Goal: Task Accomplishment & Management: Manage account settings

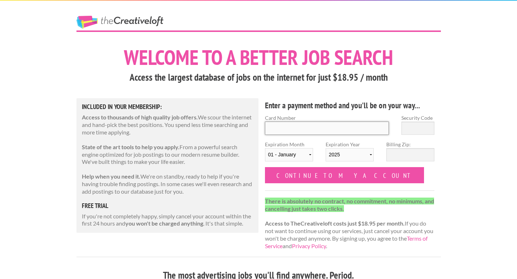
click at [316, 130] on input "Card Number" at bounding box center [327, 128] width 124 height 13
click at [307, 123] on input "Card Number" at bounding box center [327, 128] width 124 height 13
click at [306, 127] on input "Card Number" at bounding box center [327, 128] width 124 height 13
type input "5156768777958946"
type input "260"
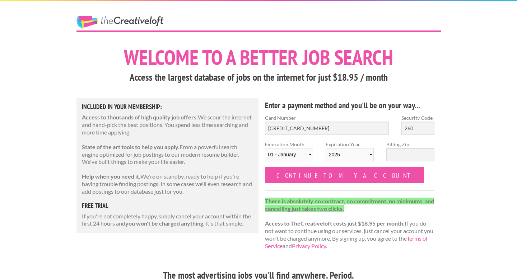
select select "10"
select select "2029"
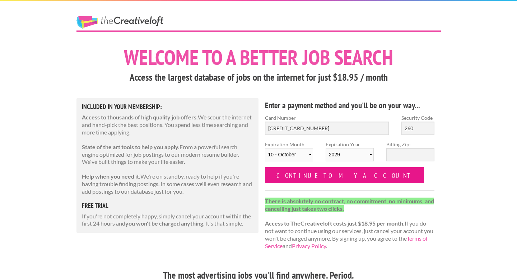
click at [324, 176] on input "Continue to my account" at bounding box center [344, 175] width 159 height 16
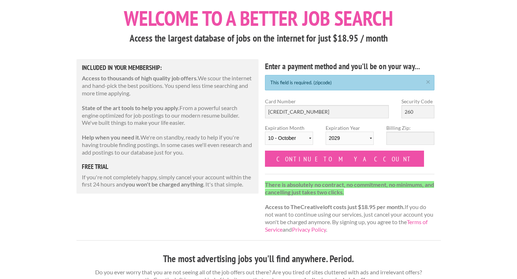
scroll to position [47, 0]
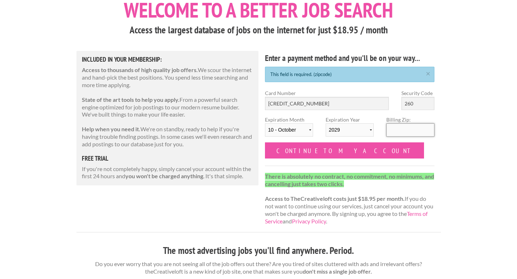
click at [406, 130] on input "Billing Zip:" at bounding box center [411, 130] width 48 height 13
type input "04106"
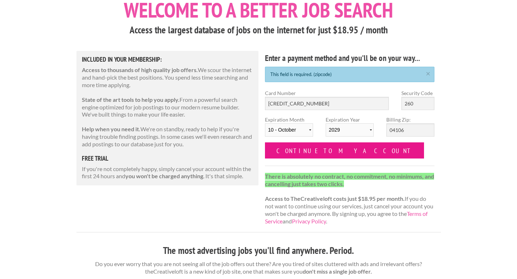
click at [330, 155] on input "Continue to my account" at bounding box center [344, 151] width 159 height 16
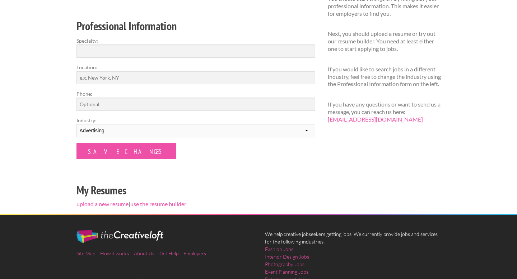
scroll to position [122, 0]
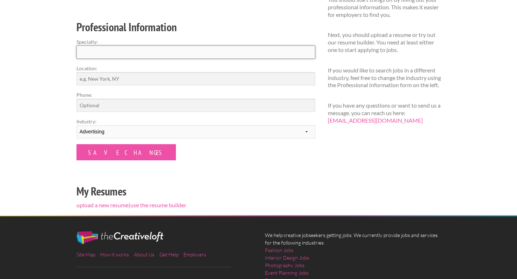
click at [241, 55] on input "Specialty:" at bounding box center [196, 52] width 239 height 13
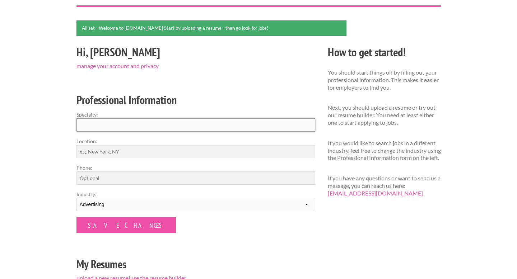
scroll to position [0, 0]
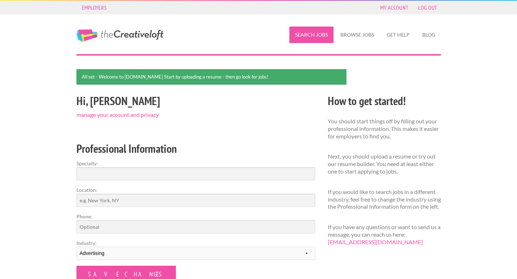
click at [309, 34] on link "Search Jobs" at bounding box center [312, 35] width 44 height 17
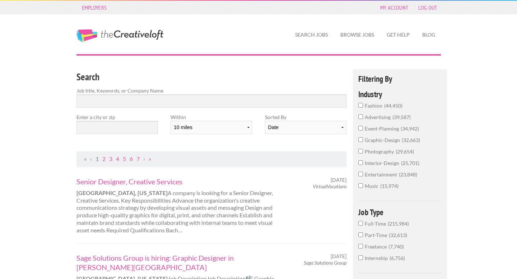
click at [361, 223] on input "Full-Time 215,984" at bounding box center [361, 223] width 5 height 5
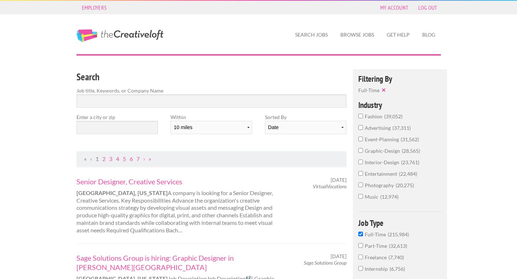
click at [360, 128] on input "advertising 37,311" at bounding box center [361, 127] width 5 height 5
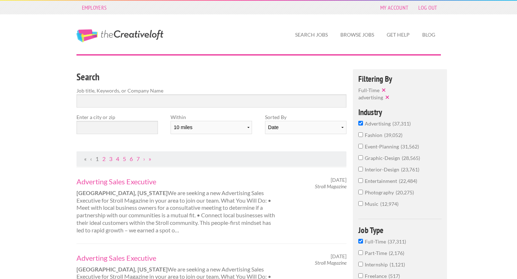
click at [362, 137] on input "fashion 39,052" at bounding box center [361, 135] width 5 height 5
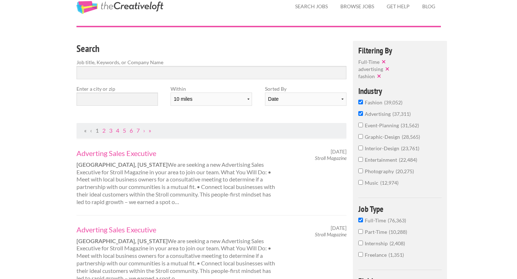
scroll to position [29, 0]
click at [109, 96] on input "text" at bounding box center [118, 98] width 82 height 13
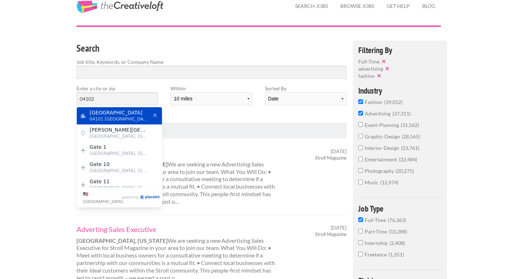
click at [113, 117] on span "04101 United States of America" at bounding box center [119, 119] width 59 height 6
type input "Portland"
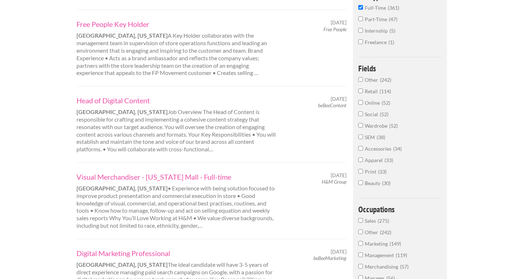
scroll to position [244, 0]
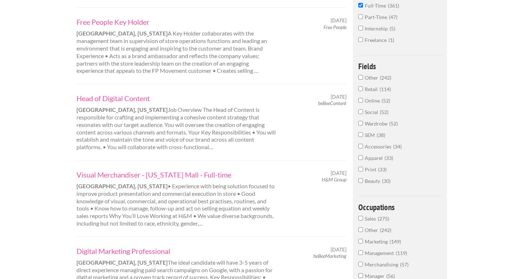
click at [182, 115] on div "Head of Digital Content Portland, Maine Job Overview The Head of Content is res…" at bounding box center [176, 122] width 212 height 57
click at [116, 94] on link "Head of Digital Content" at bounding box center [177, 98] width 200 height 9
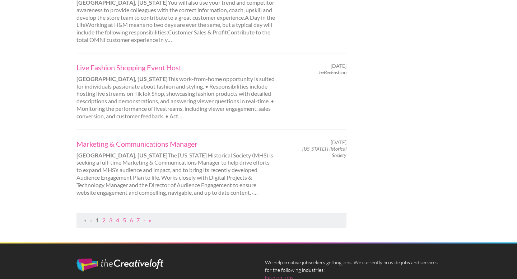
scroll to position [751, 0]
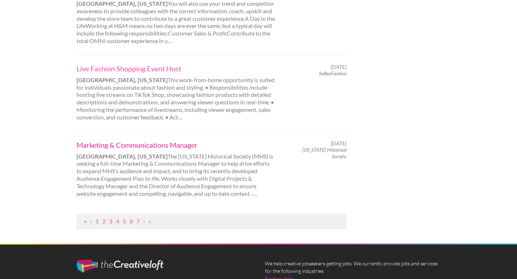
click at [159, 140] on link "Marketing & Communications Manager" at bounding box center [177, 144] width 200 height 9
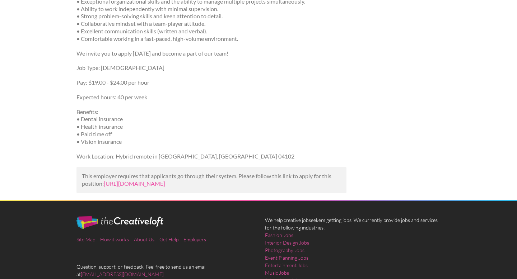
scroll to position [318, 0]
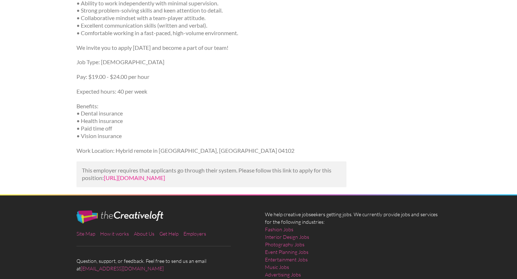
click at [142, 177] on link "https://www.indeed.com/viewjob?jk=4469aa745c79ff52&utm_campaign=google_jobs_app…" at bounding box center [134, 178] width 61 height 7
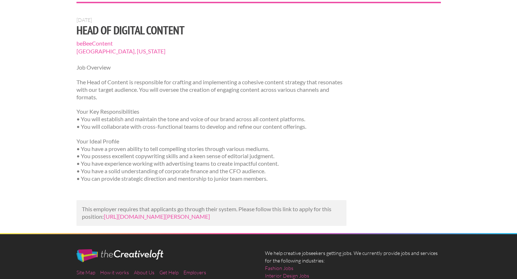
scroll to position [55, 0]
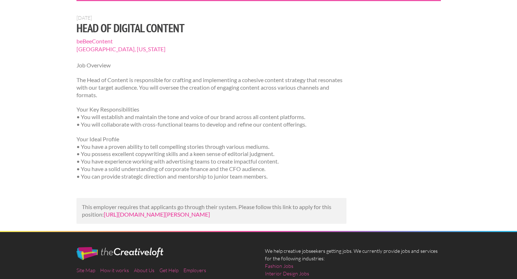
click at [135, 213] on link "[URL][DOMAIN_NAME][PERSON_NAME]" at bounding box center [157, 214] width 106 height 7
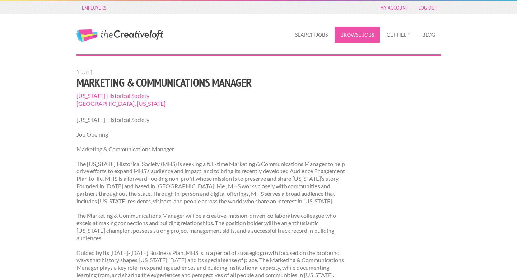
click at [348, 36] on link "Browse Jobs" at bounding box center [357, 35] width 45 height 17
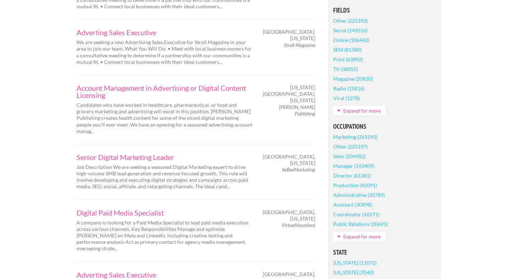
scroll to position [231, 0]
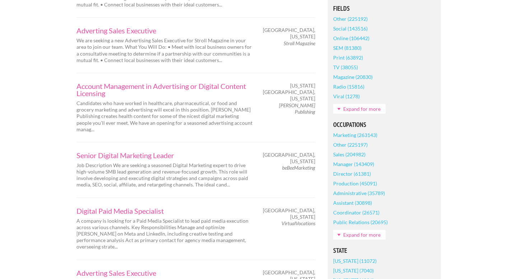
click at [362, 134] on link "Marketing (263143)" at bounding box center [355, 135] width 44 height 10
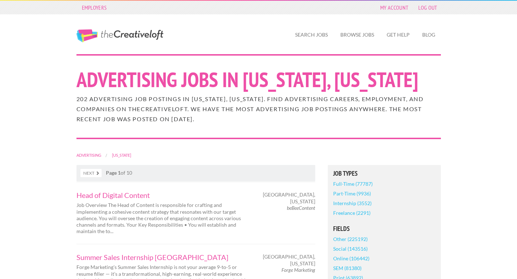
scroll to position [120, 0]
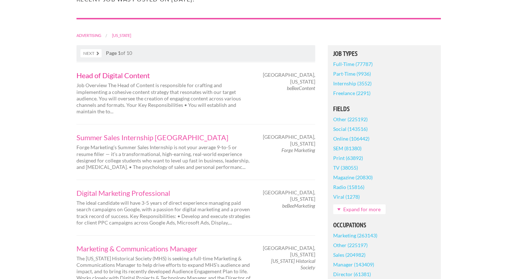
click at [118, 75] on link "Head of Digital Content" at bounding box center [165, 75] width 176 height 7
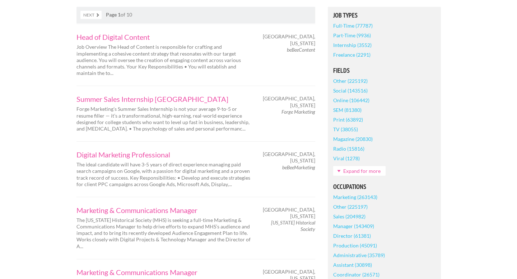
scroll to position [160, 0]
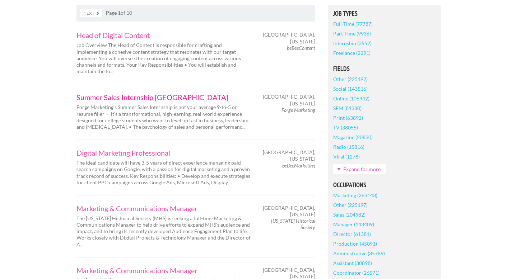
click at [102, 94] on link "Summer Sales Internship Portland" at bounding box center [165, 97] width 176 height 7
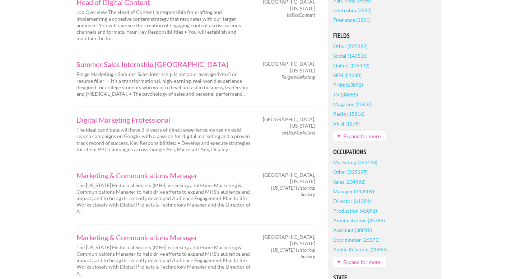
scroll to position [0, 0]
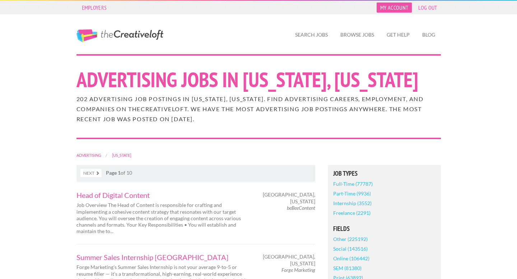
click at [390, 8] on link "My Account" at bounding box center [394, 8] width 35 height 10
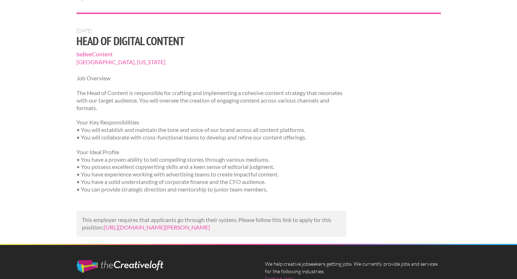
scroll to position [43, 0]
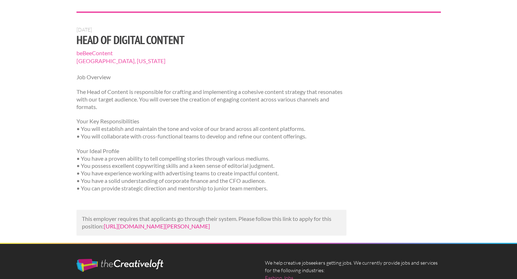
click at [159, 228] on link "https://us.bebee.com/job/2fd61a54c8f94a054c0e07277e13e3fe?utm_campaign=google_j…" at bounding box center [157, 226] width 106 height 7
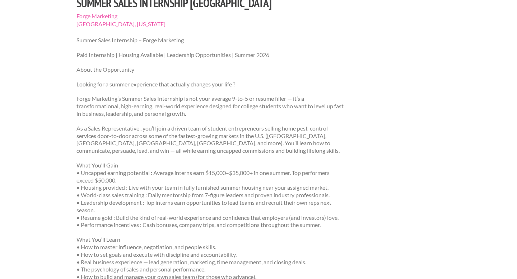
scroll to position [75, 0]
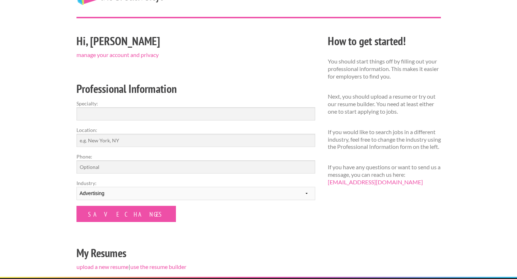
scroll to position [37, 0]
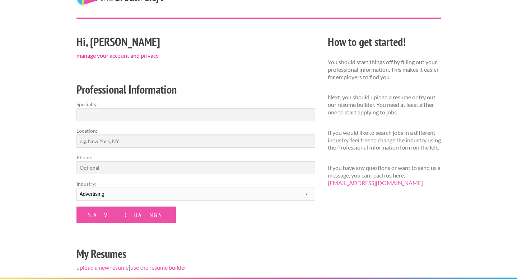
click at [151, 55] on link "manage your account and privacy" at bounding box center [118, 55] width 82 height 7
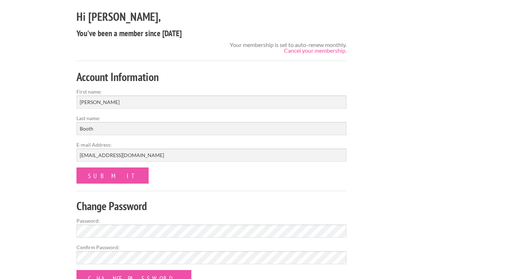
scroll to position [60, 0]
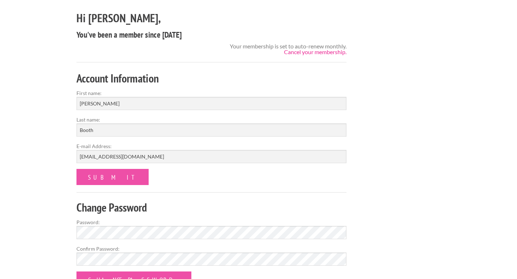
click at [310, 52] on link "Cancel your membership." at bounding box center [315, 51] width 63 height 7
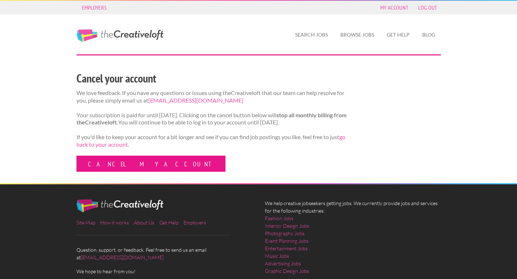
click at [122, 172] on link "Cancel my account" at bounding box center [151, 164] width 149 height 16
